Goal: Find specific page/section: Find specific page/section

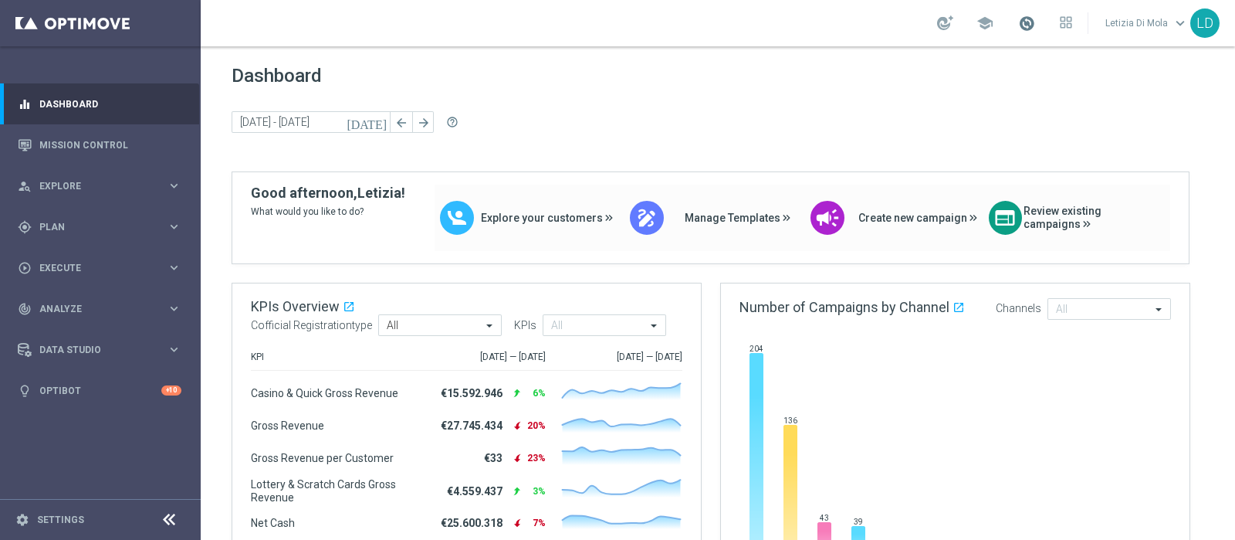
click at [1031, 21] on span at bounding box center [1026, 23] width 17 height 17
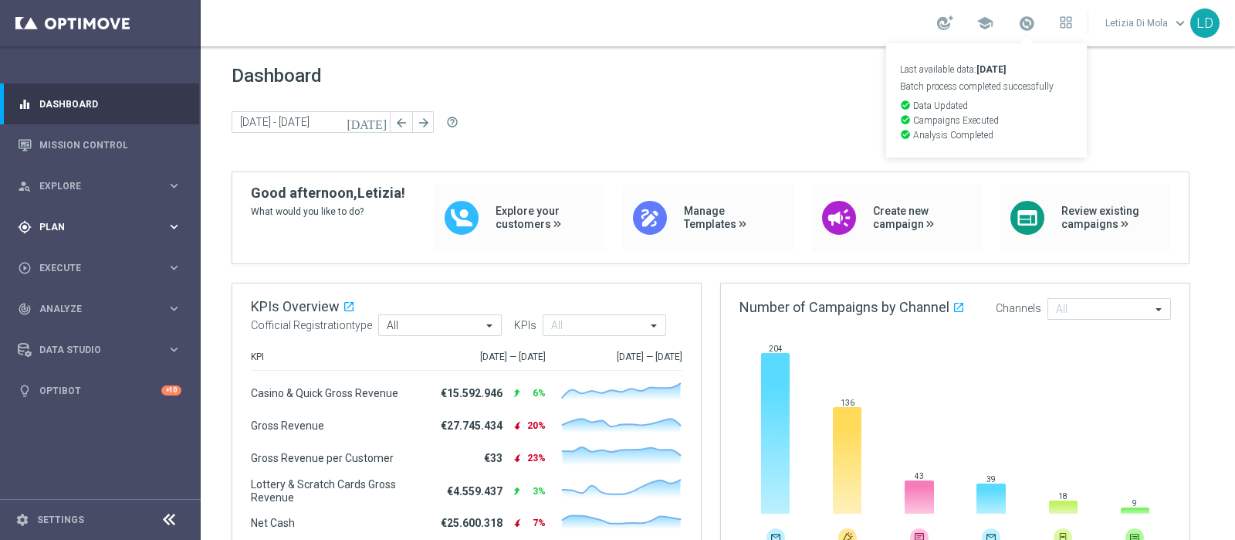
click at [151, 233] on div "gps_fixed Plan" at bounding box center [92, 227] width 149 height 14
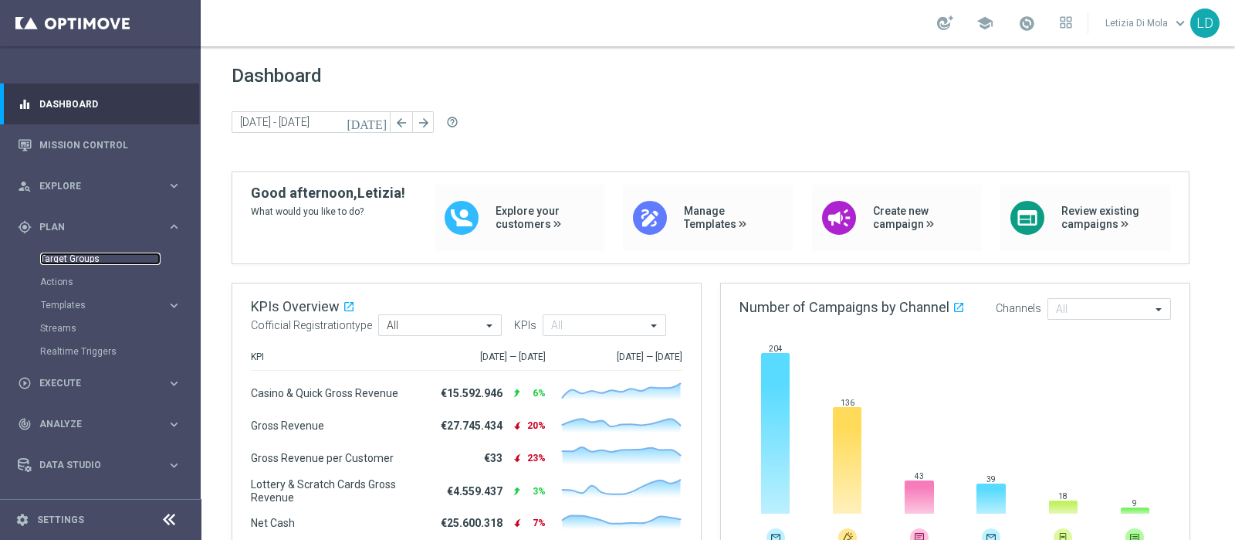
click at [97, 259] on link "Target Groups" at bounding box center [100, 258] width 120 height 12
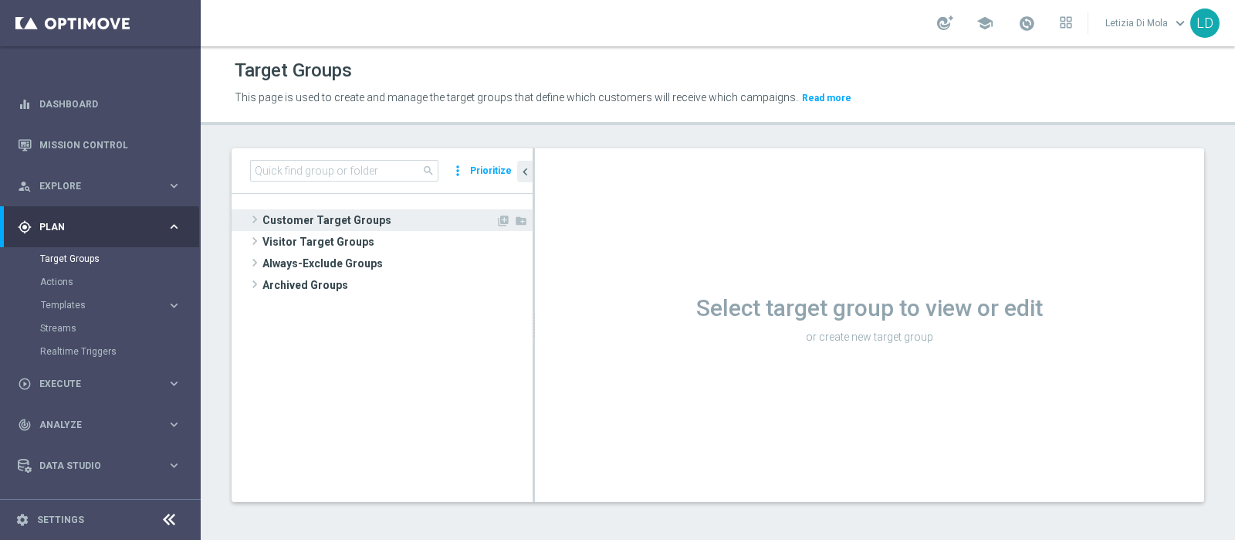
click at [297, 213] on span "Customer Target Groups" at bounding box center [378, 220] width 233 height 22
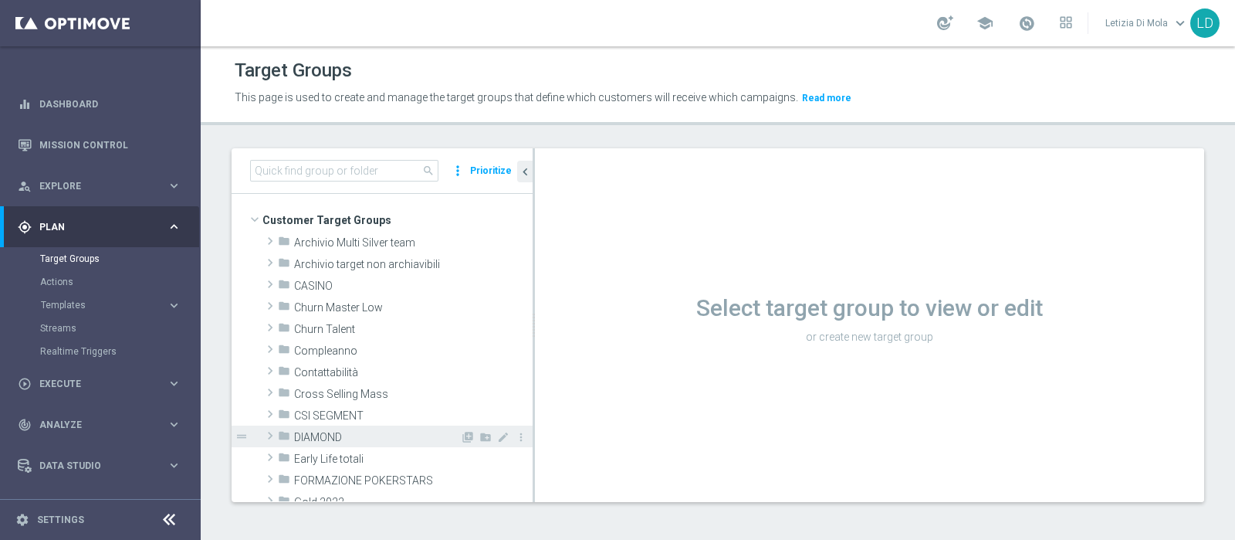
click at [340, 431] on span "DIAMOND" at bounding box center [377, 437] width 166 height 13
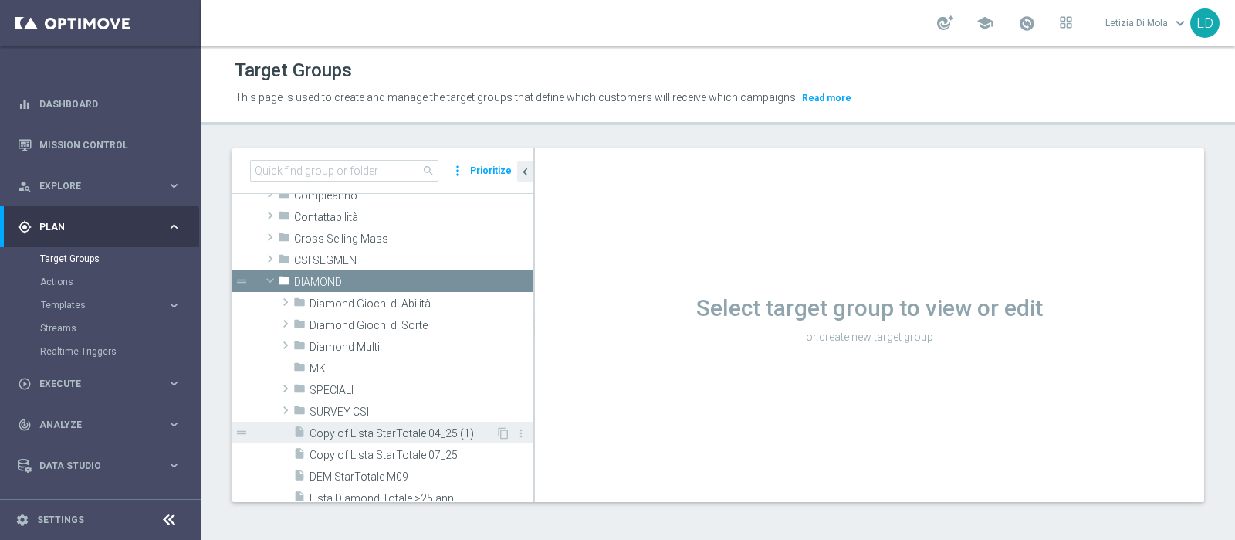
scroll to position [192, 0]
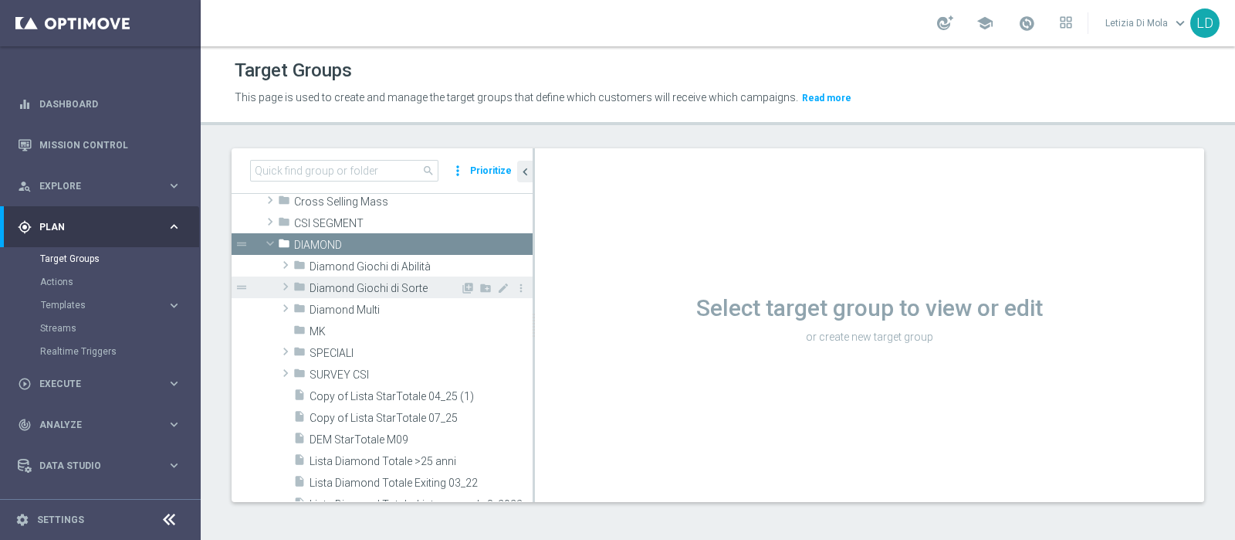
click at [395, 278] on div "folder Diamond Giochi di Sorte" at bounding box center [376, 287] width 167 height 22
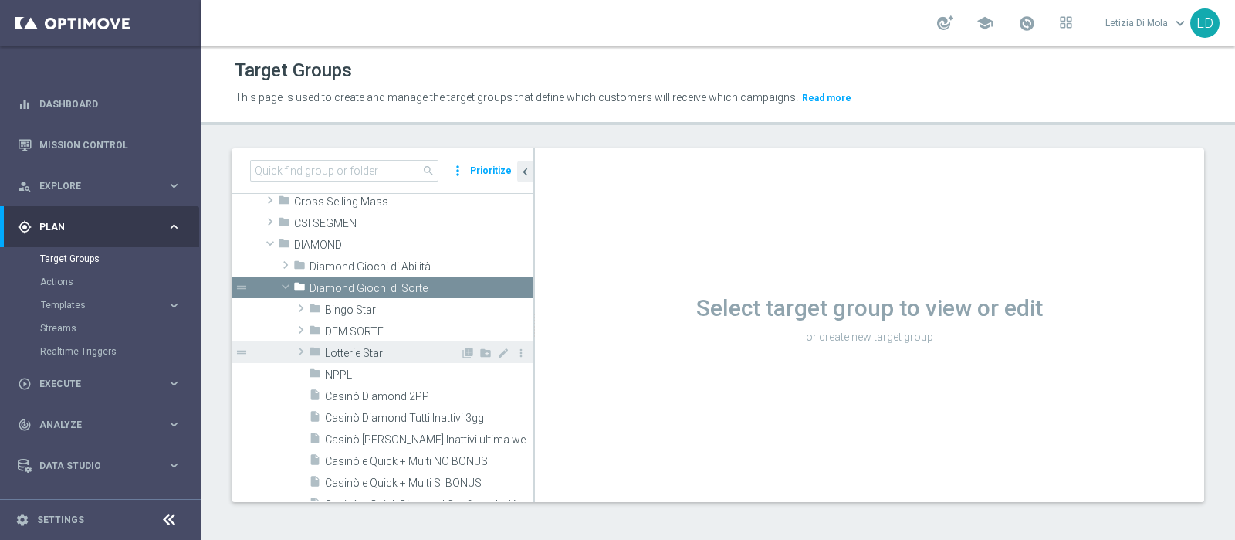
click at [382, 351] on span "Lotterie Star" at bounding box center [392, 353] width 135 height 13
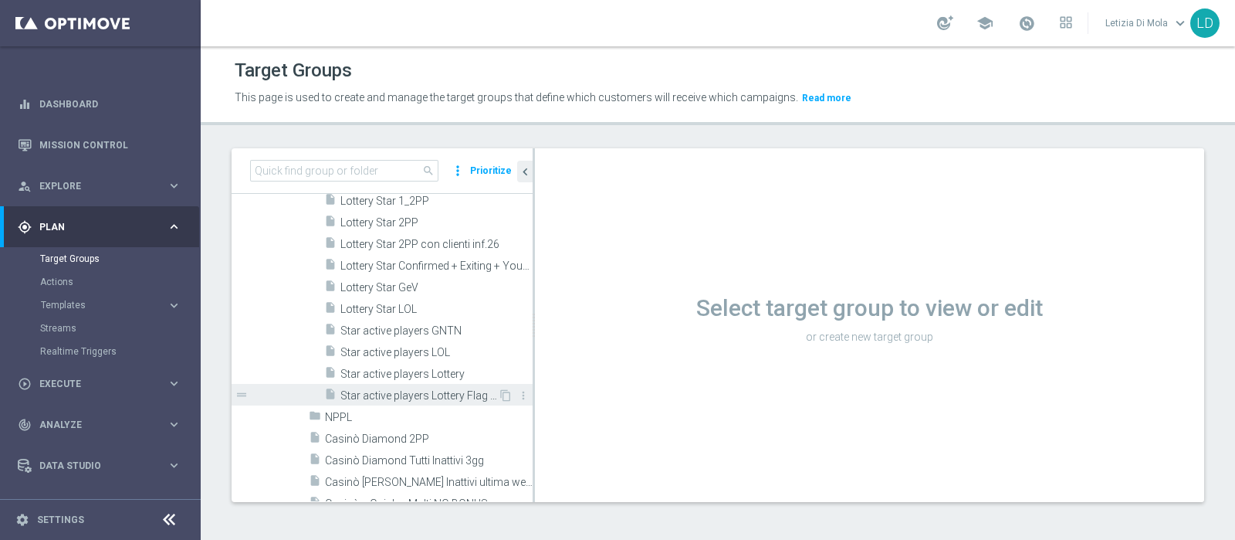
scroll to position [385, 0]
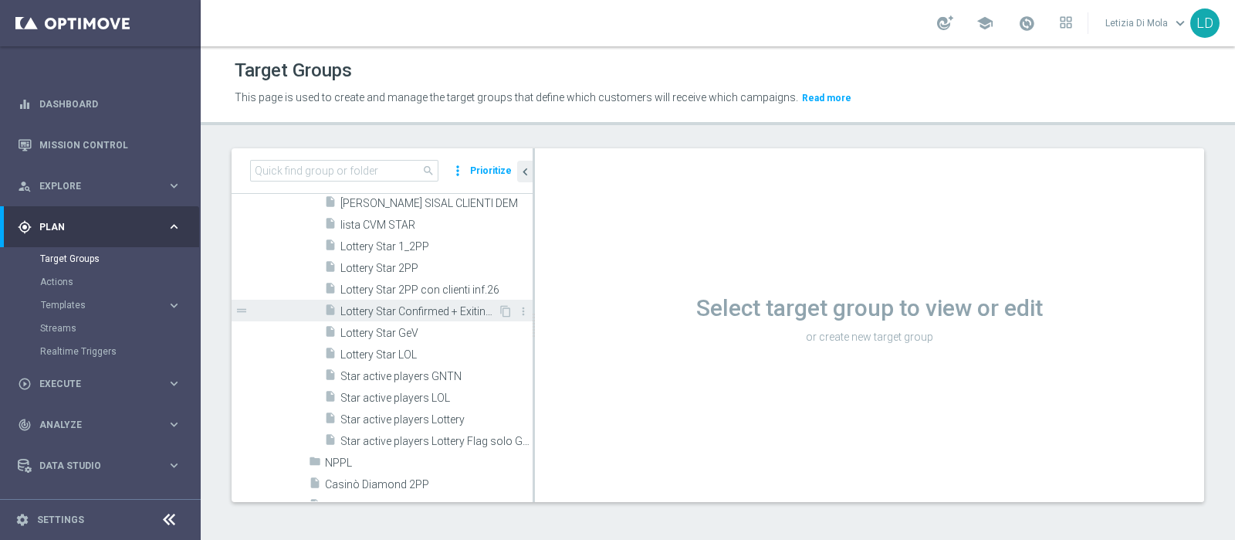
click at [452, 306] on span "Lottery Star Confirmed + Exiting + Young" at bounding box center [418, 311] width 157 height 13
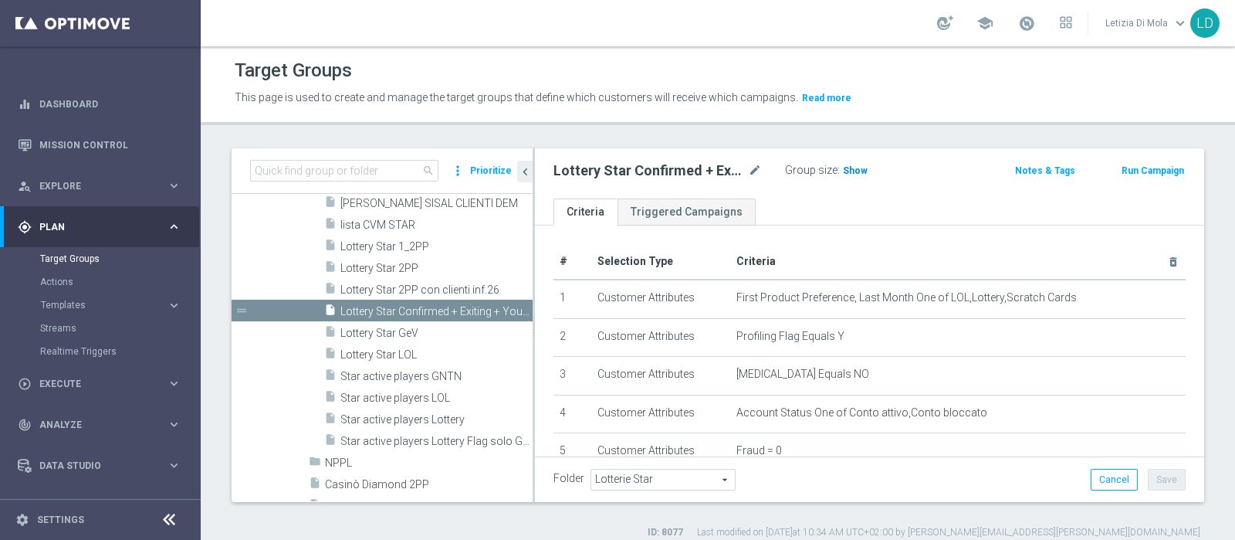
click at [853, 175] on span "Show" at bounding box center [855, 170] width 25 height 11
